Goal: Task Accomplishment & Management: Manage account settings

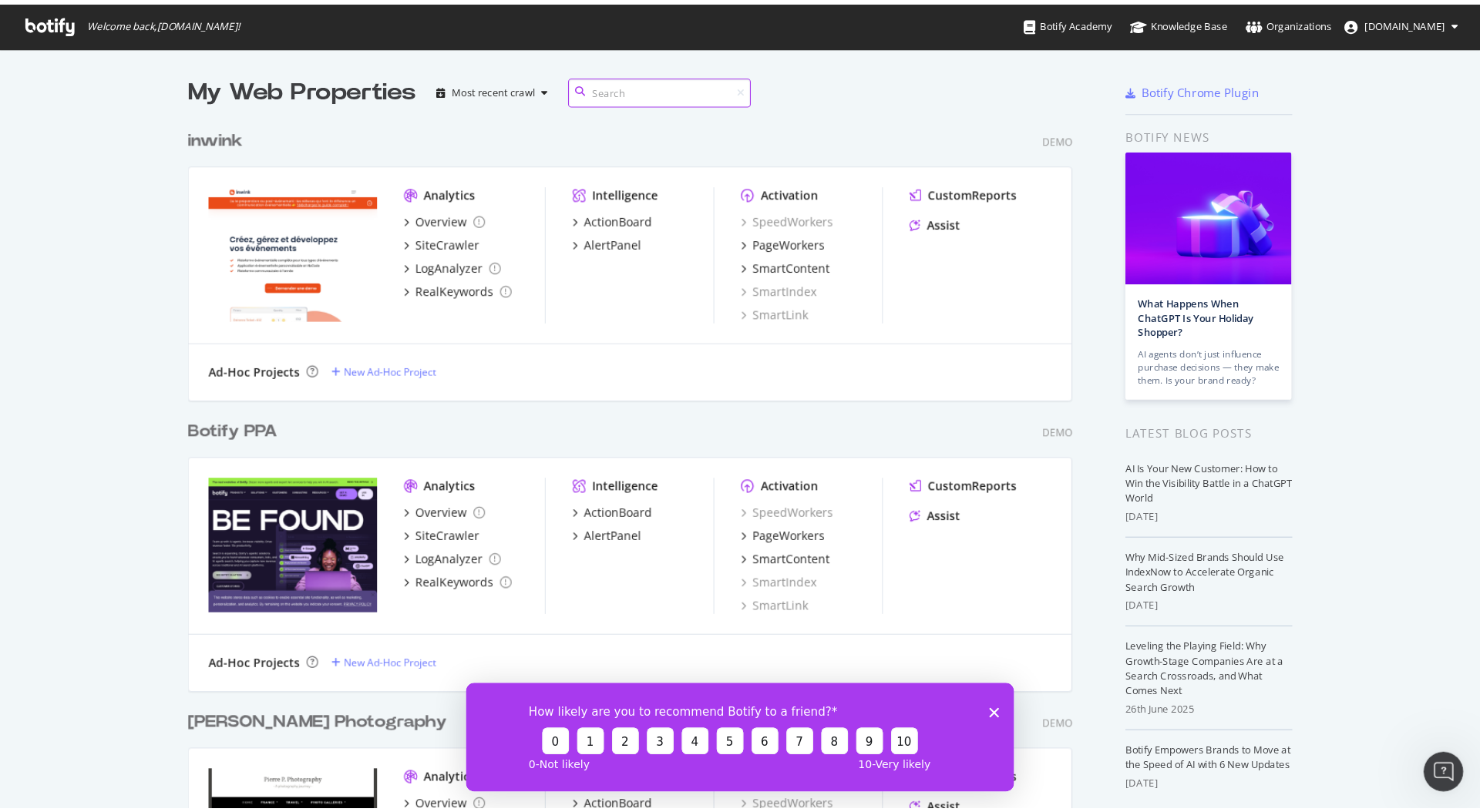
scroll to position [812, 1480]
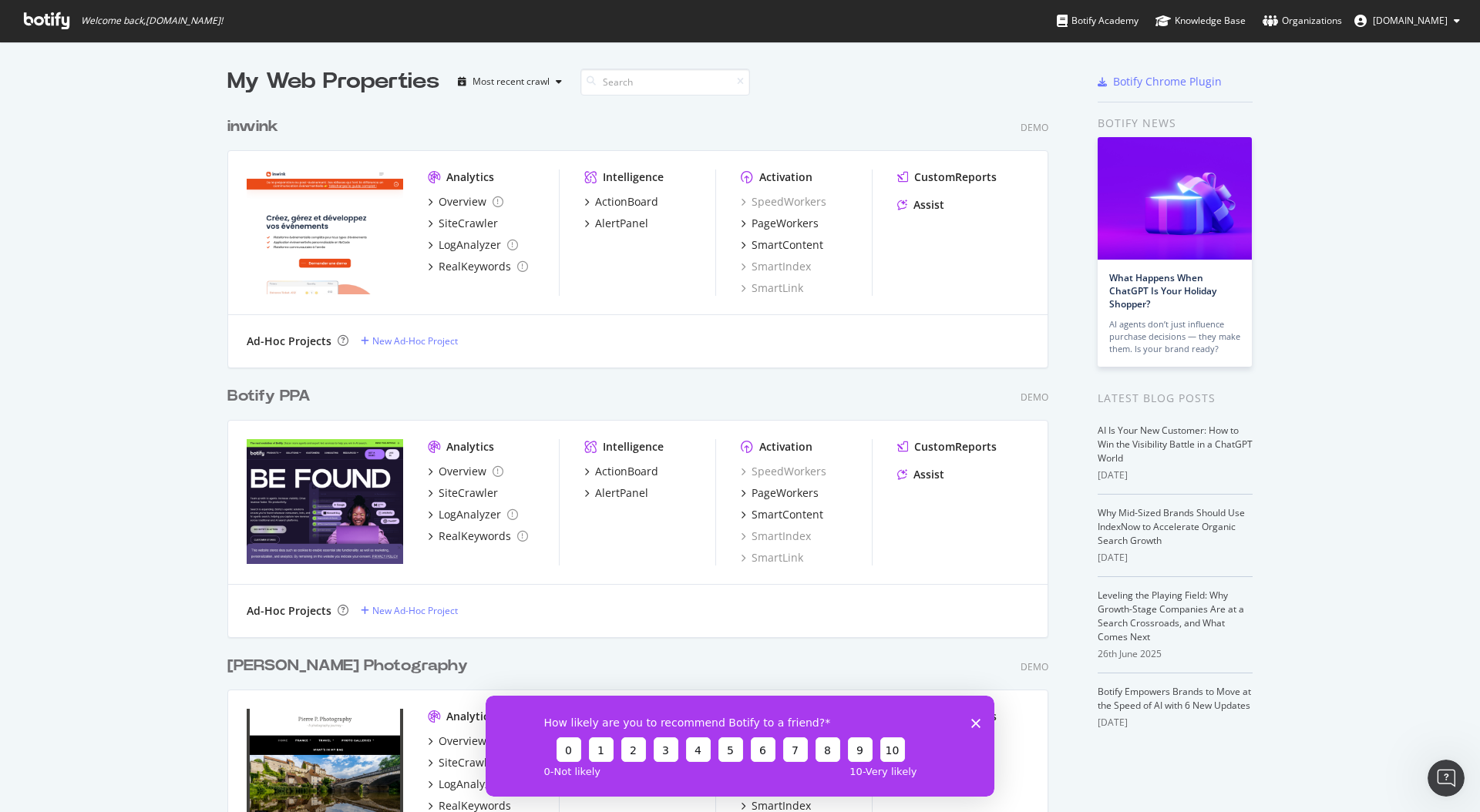
click at [977, 580] on polygon "Fermer l'enquête" at bounding box center [976, 723] width 10 height 10
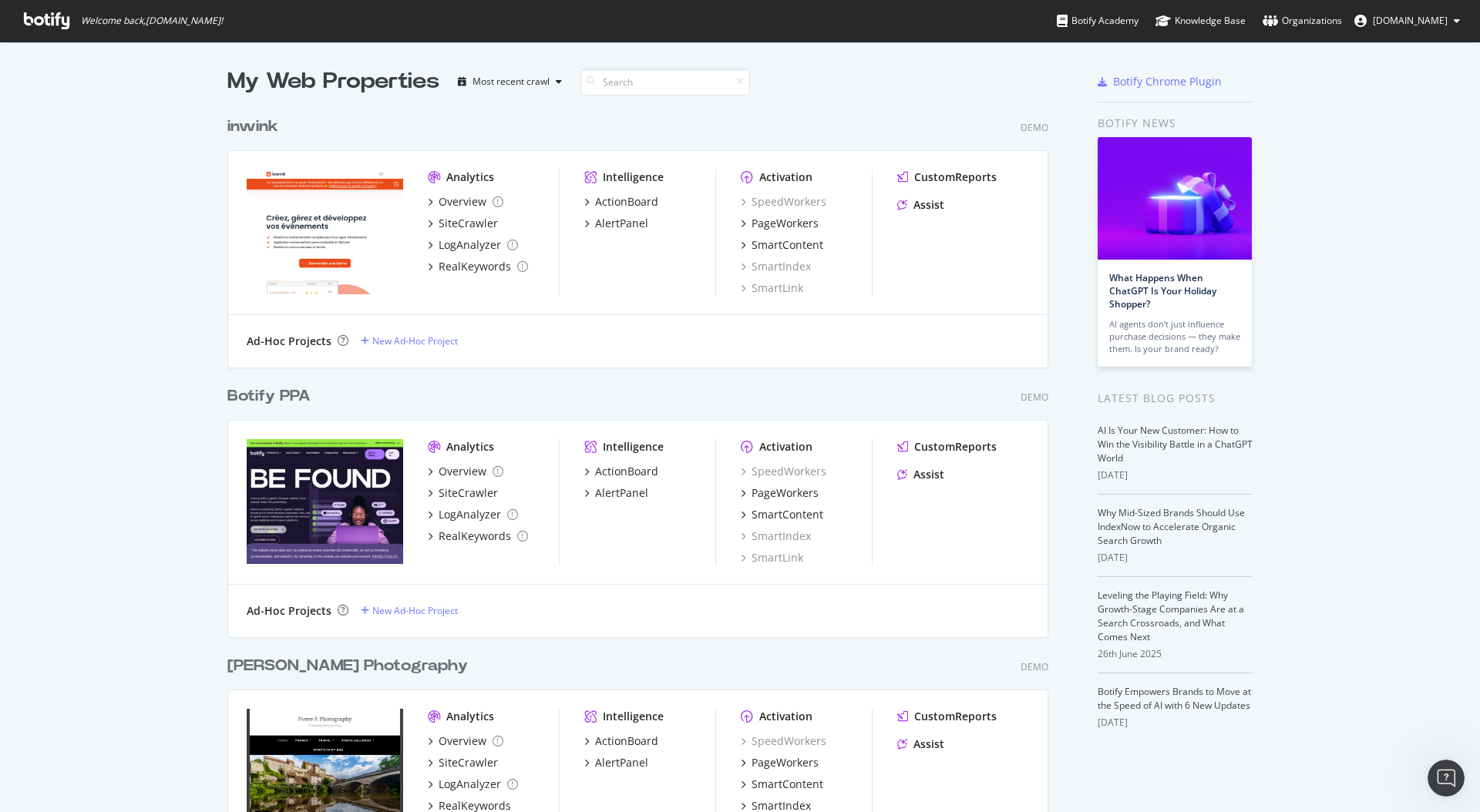
click at [75, 332] on div "My Web Properties Most recent crawl inwink Demo Analytics Overview SiteCrawler …" at bounding box center [740, 621] width 1480 height 1159
click at [1109, 22] on span "[DOMAIN_NAME]" at bounding box center [1410, 21] width 75 height 13
click at [1109, 221] on span "Log Out" at bounding box center [1383, 224] width 33 height 13
